Goal: Information Seeking & Learning: Check status

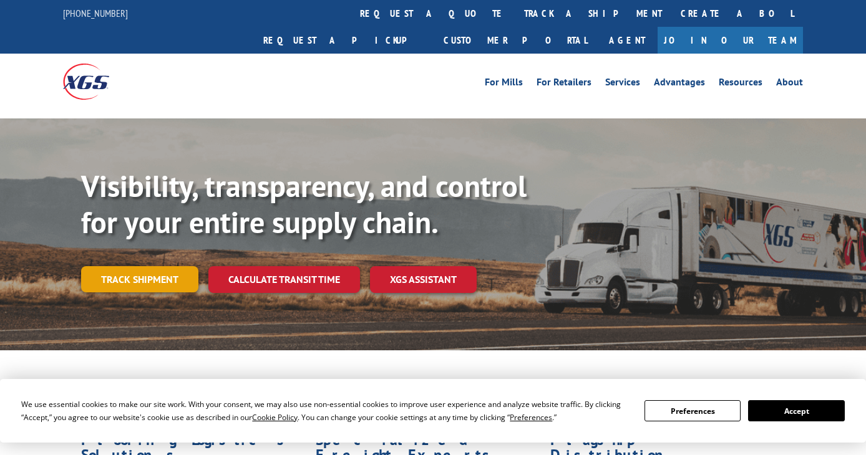
click at [130, 266] on link "Track shipment" at bounding box center [139, 279] width 117 height 26
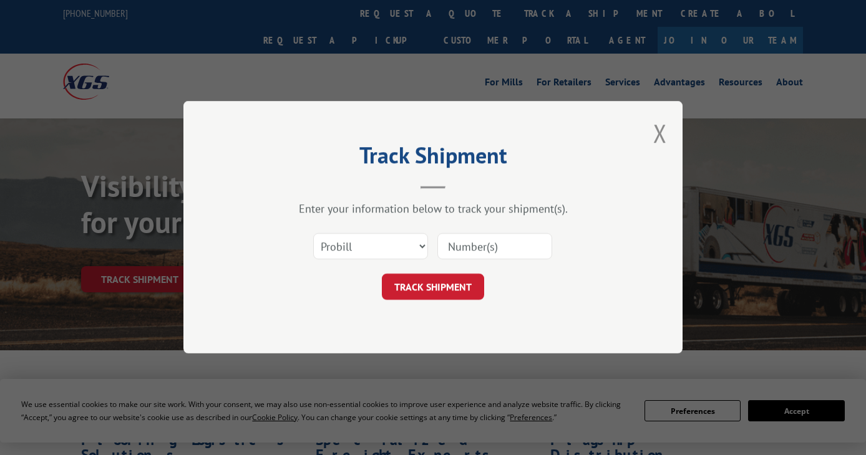
click at [491, 249] on input at bounding box center [494, 247] width 115 height 26
paste input "17665999"
type input "17665999"
click at [449, 287] on button "TRACK SHIPMENT" at bounding box center [433, 287] width 102 height 26
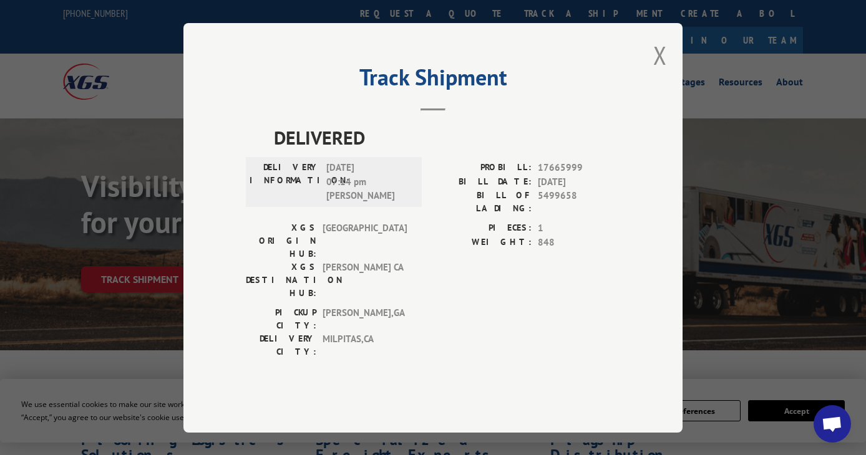
click at [536, 175] on div "PROBILL: 17665999" at bounding box center [526, 168] width 187 height 14
copy span "17665999"
click at [574, 175] on span "17665999" at bounding box center [579, 168] width 82 height 14
